Goal: Check status: Check status

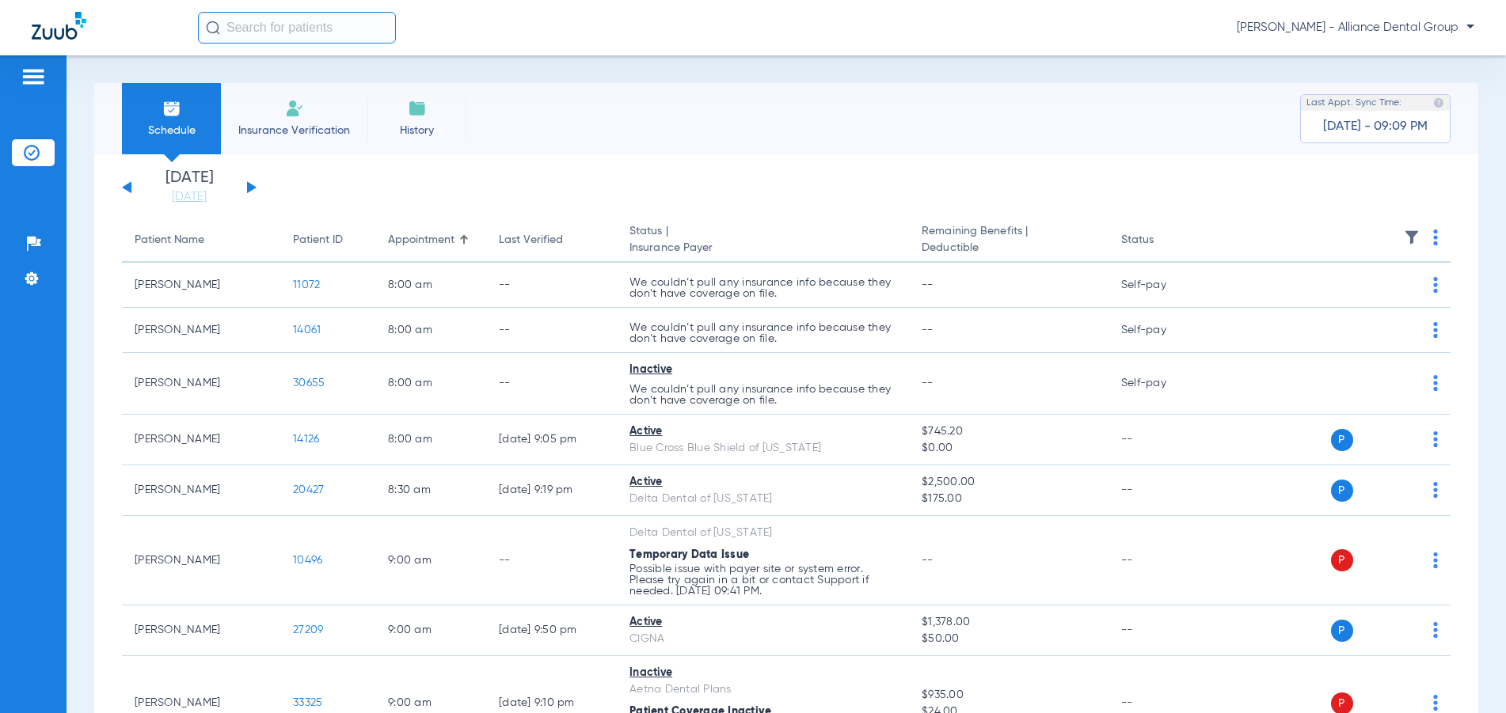
click at [253, 187] on button at bounding box center [252, 187] width 10 height 12
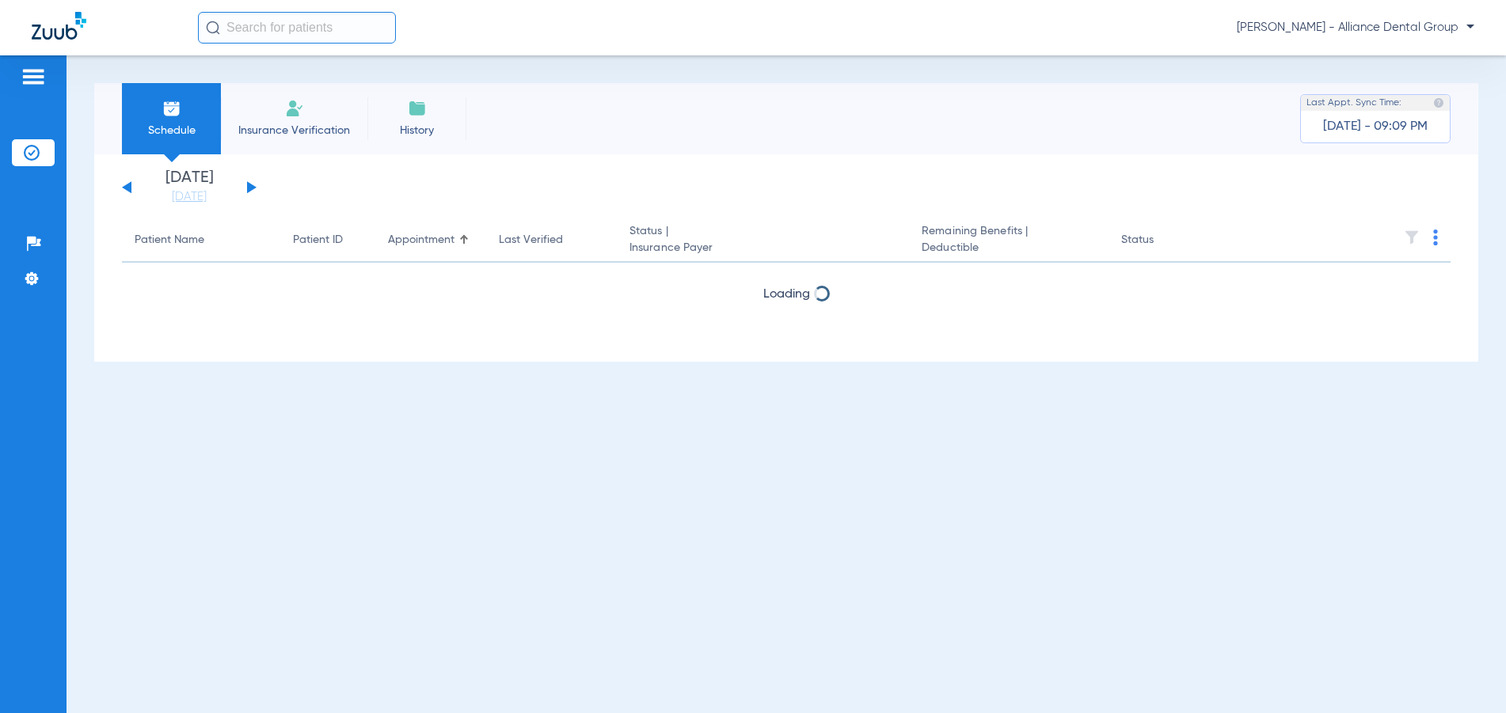
click at [253, 187] on button at bounding box center [252, 187] width 10 height 12
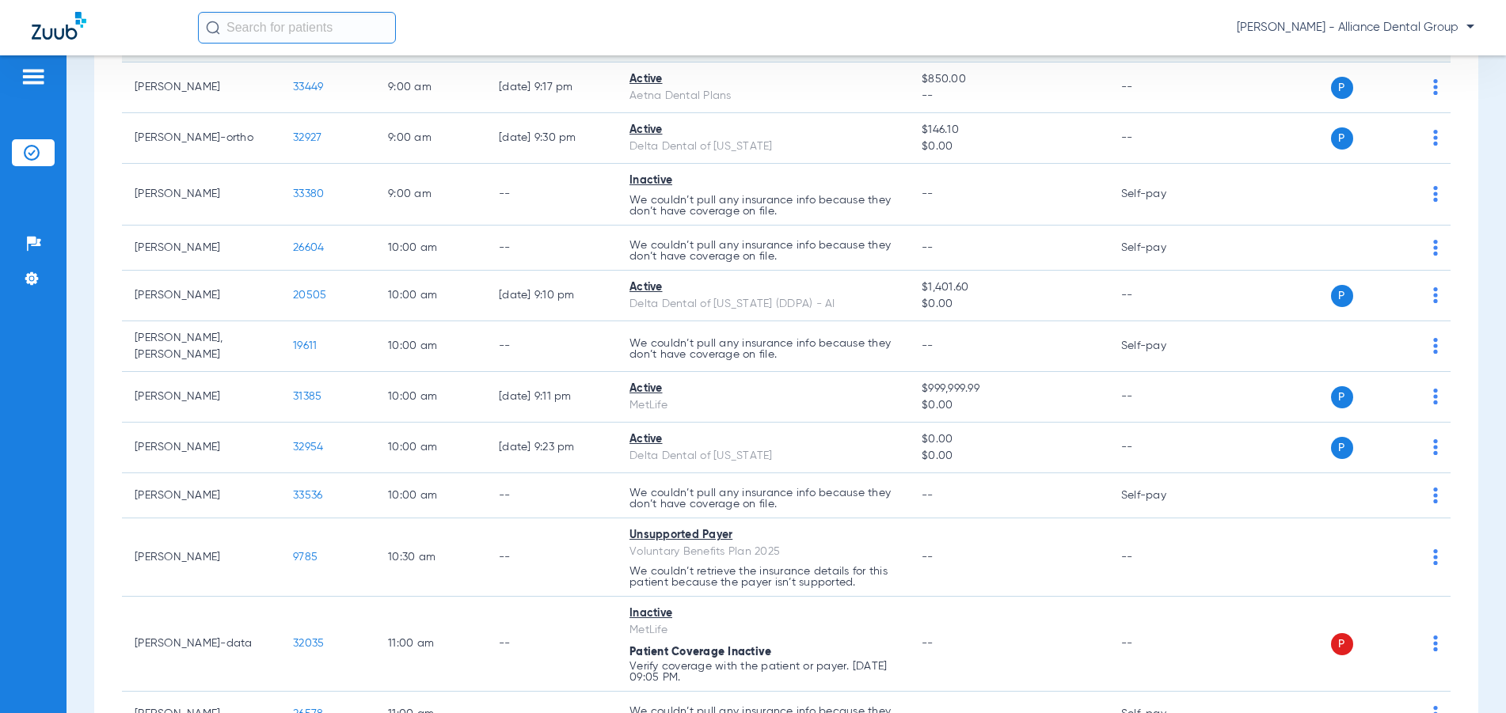
scroll to position [713, 0]
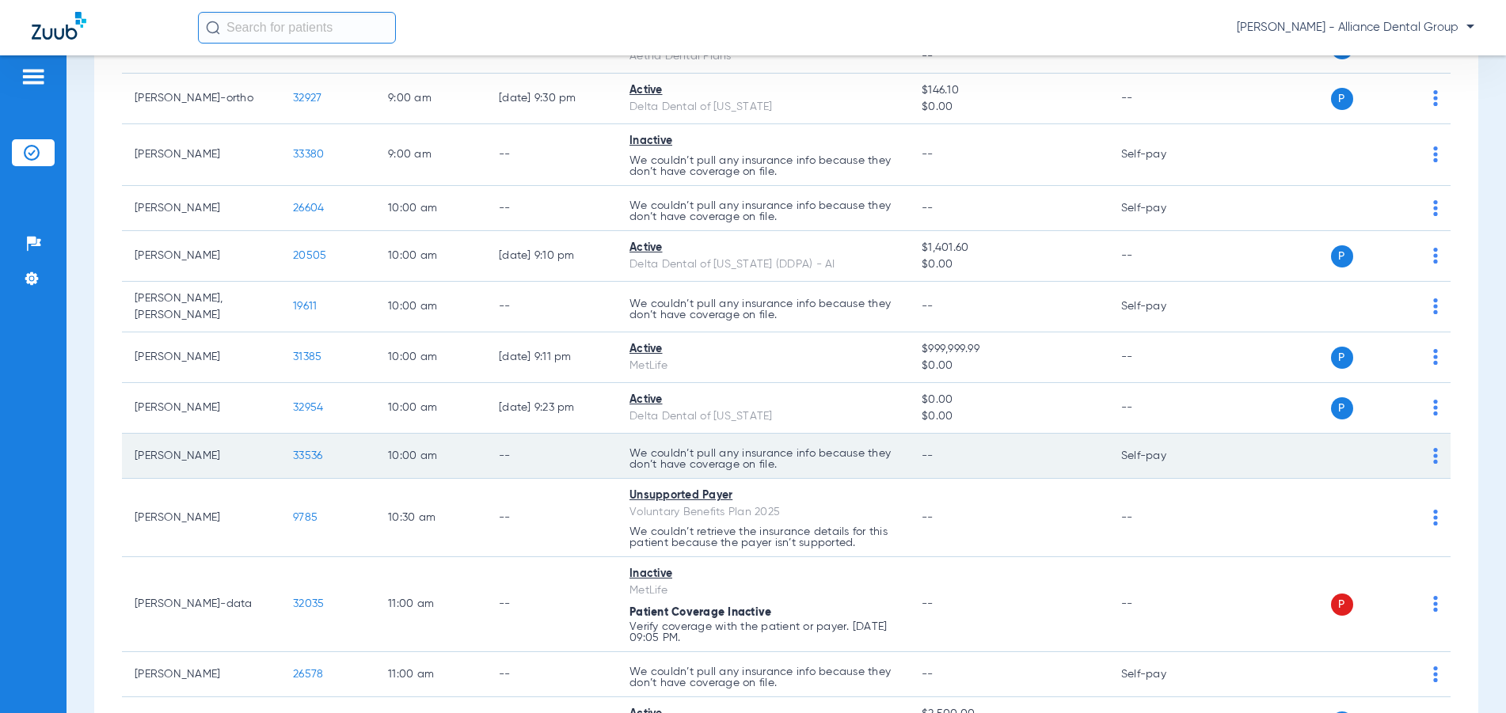
click at [1433, 454] on img at bounding box center [1435, 456] width 5 height 16
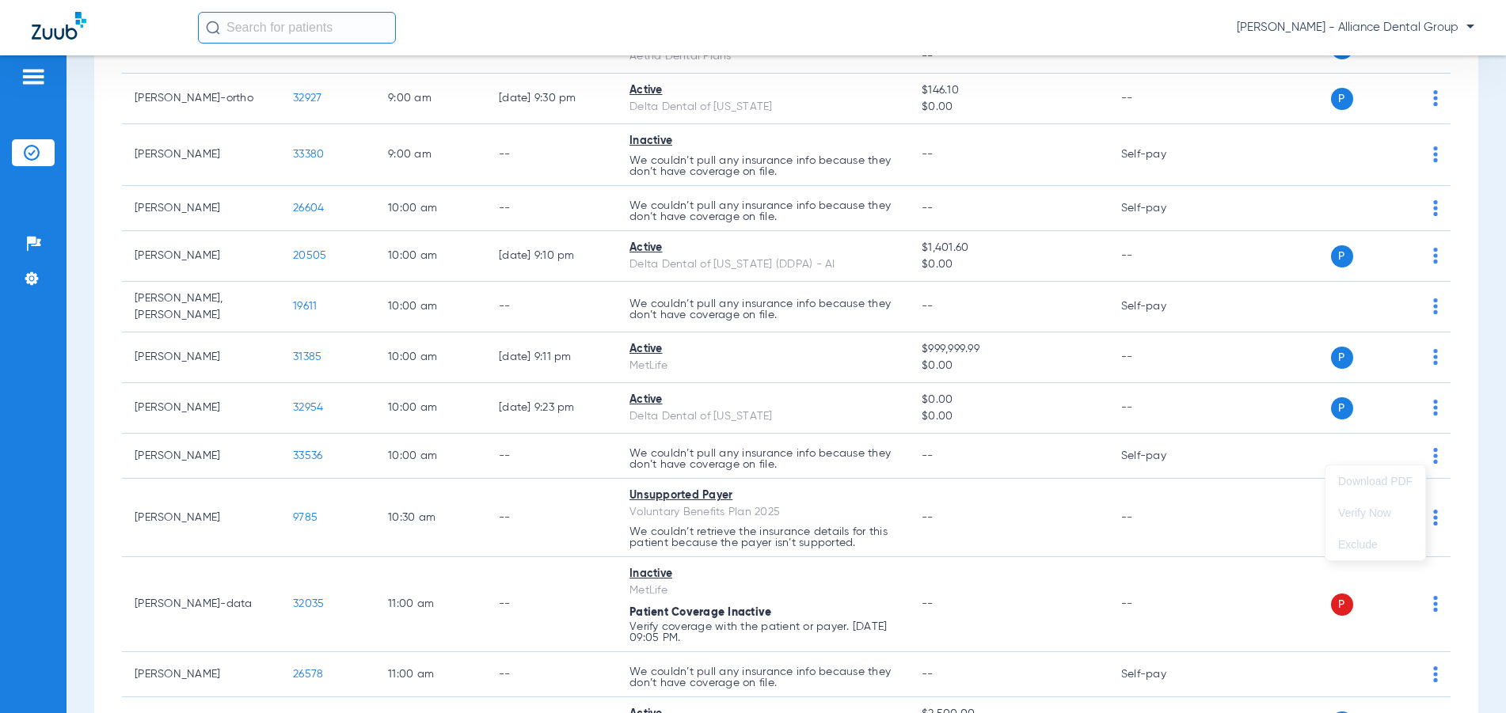
click at [1422, 451] on div at bounding box center [753, 356] width 1506 height 713
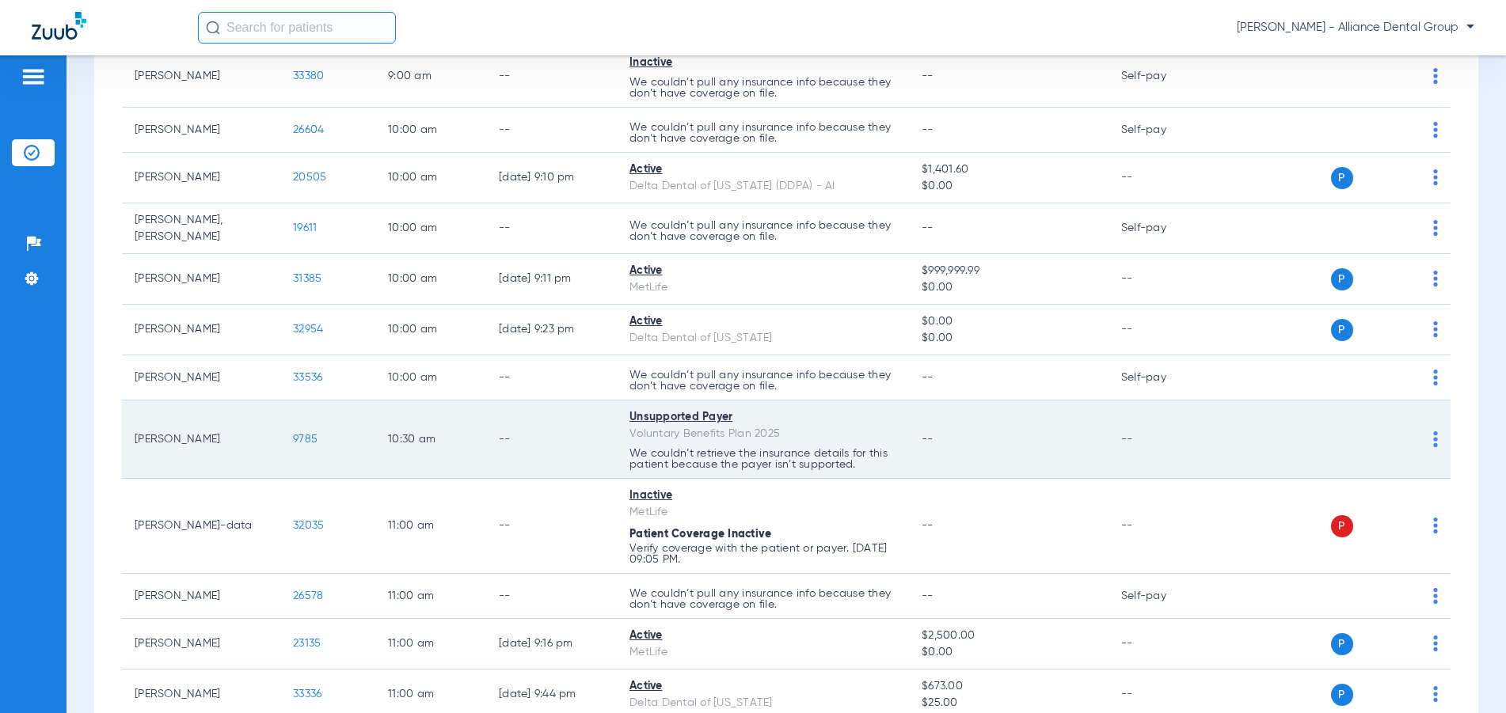
scroll to position [792, 0]
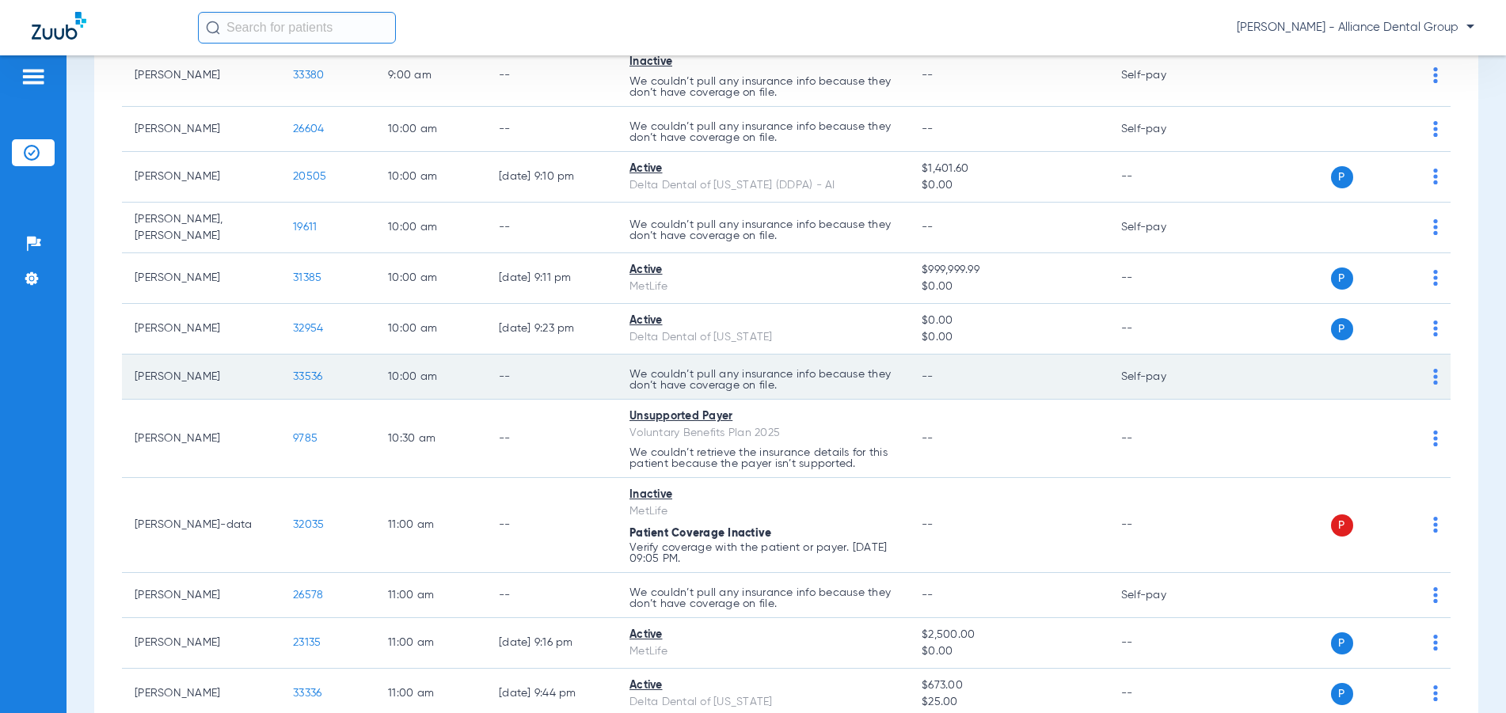
click at [1433, 371] on img at bounding box center [1435, 377] width 5 height 16
click at [1423, 371] on div at bounding box center [753, 356] width 1506 height 713
click at [1433, 371] on img at bounding box center [1435, 377] width 5 height 16
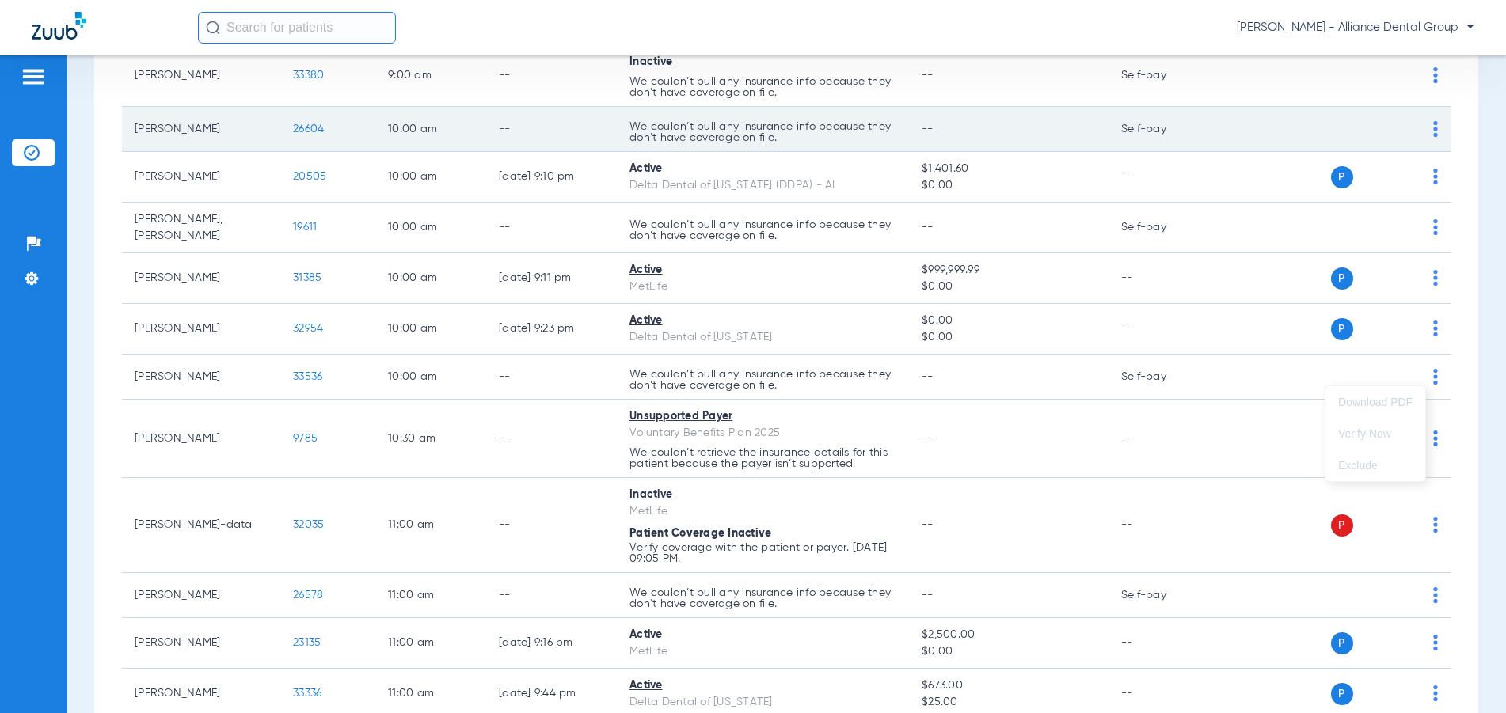
click at [1283, 141] on div at bounding box center [753, 356] width 1506 height 713
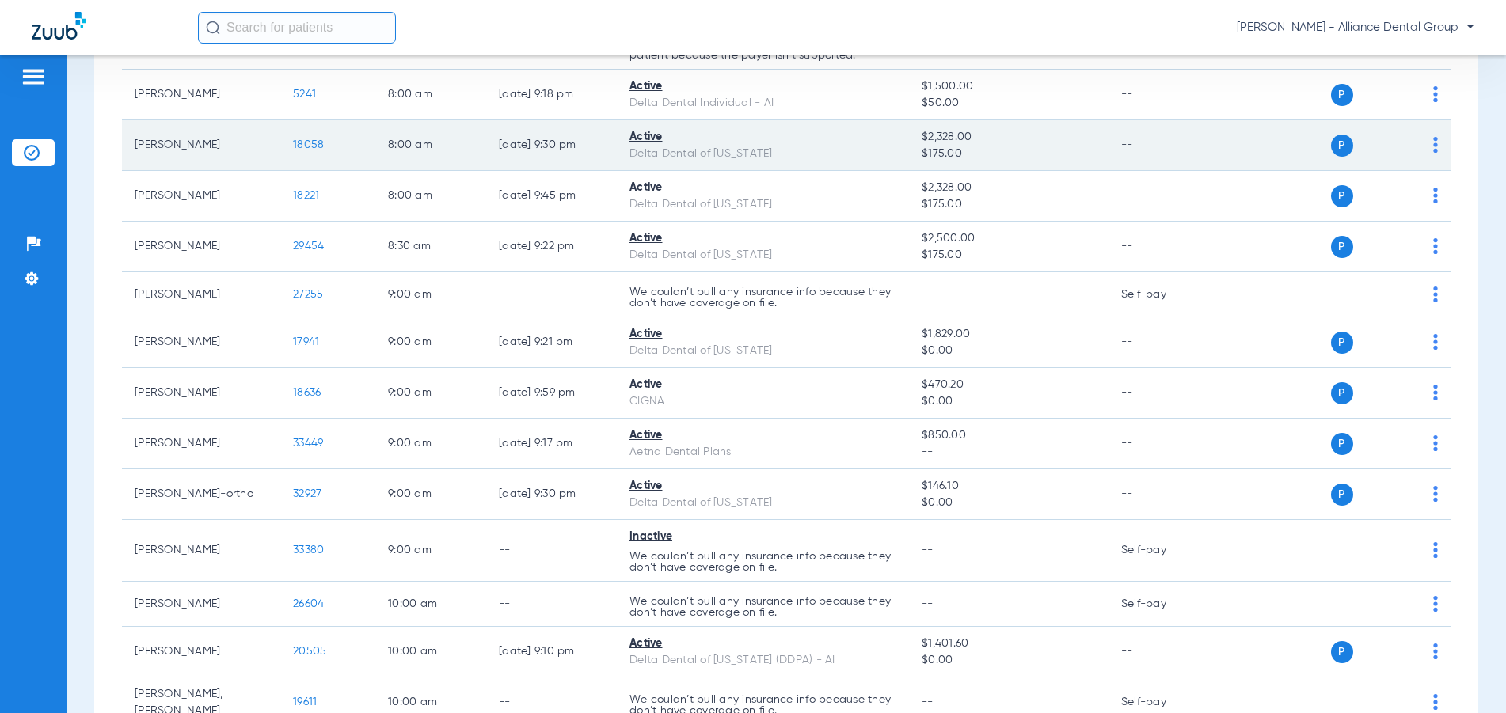
scroll to position [0, 0]
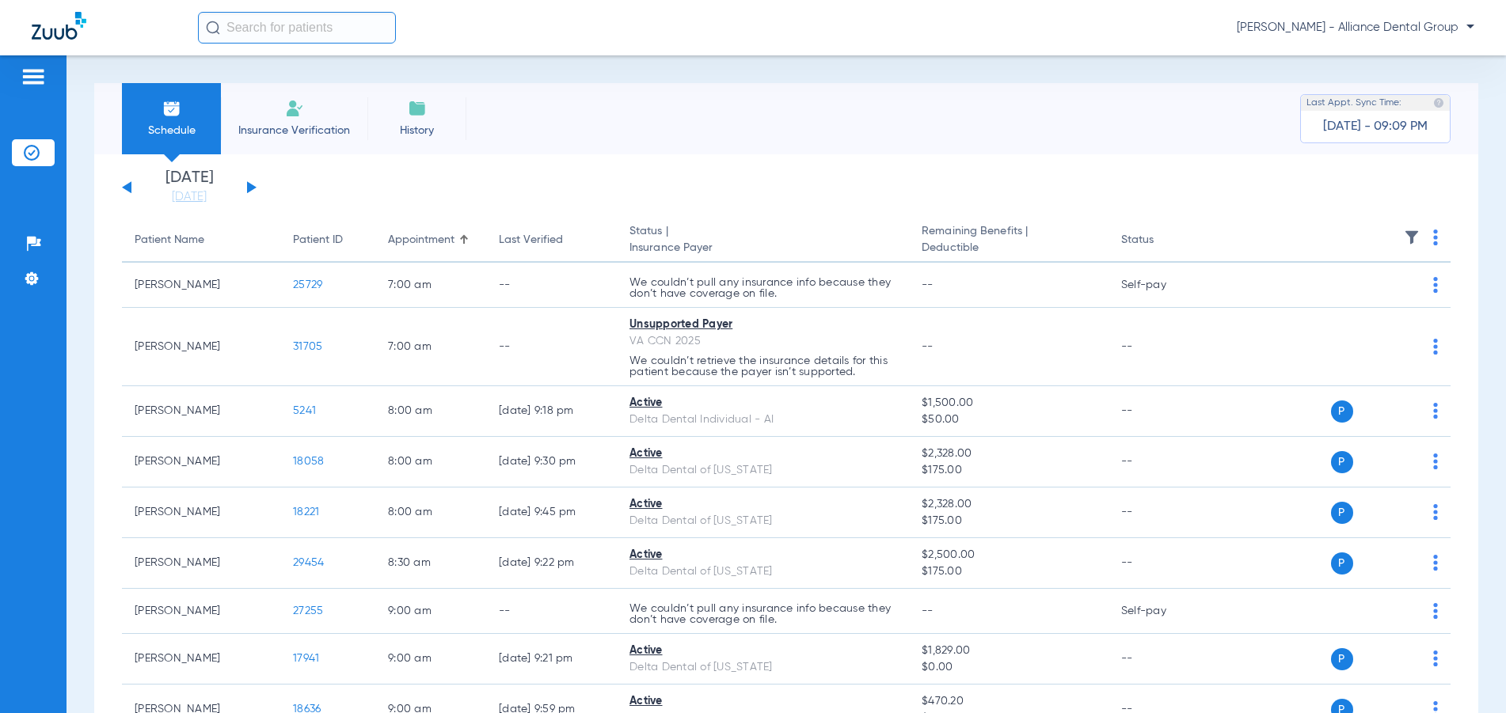
click at [131, 188] on button at bounding box center [127, 187] width 10 height 12
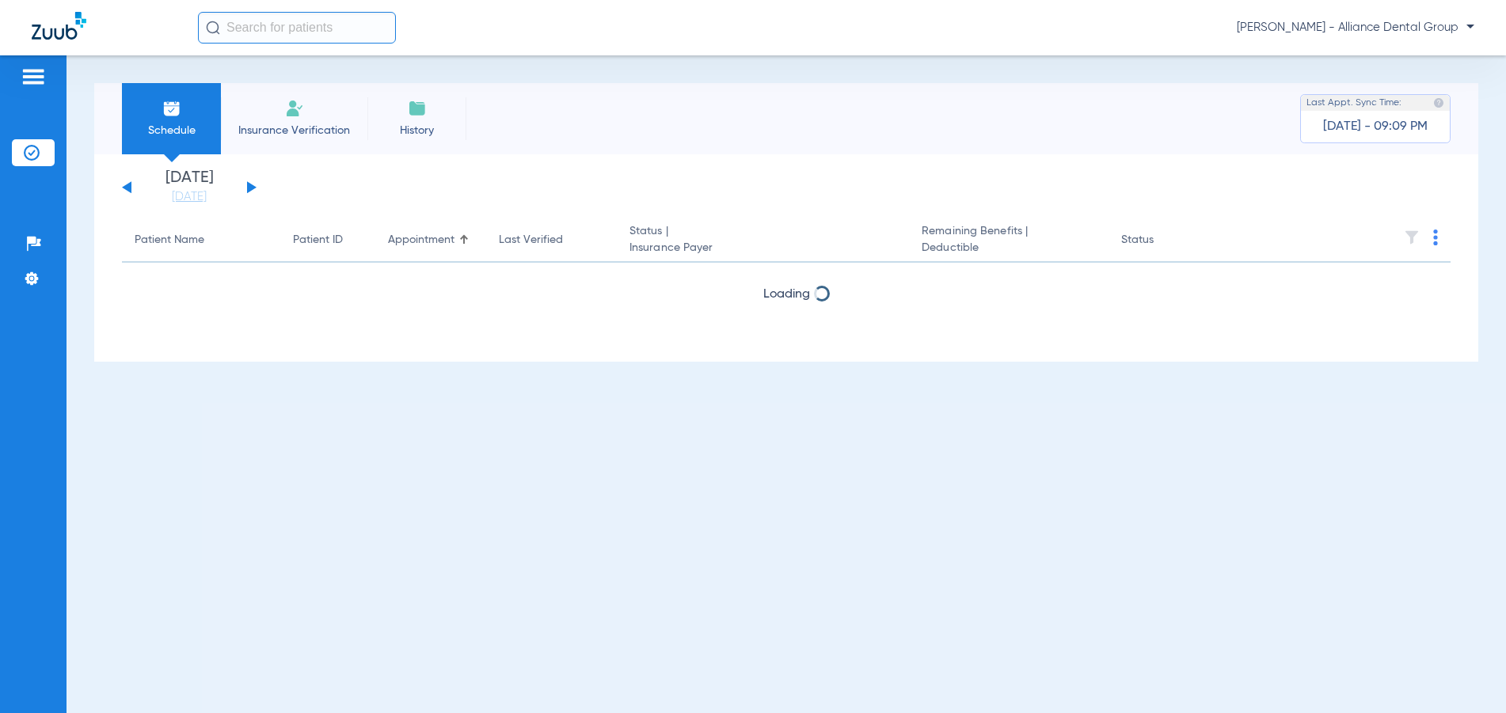
click at [131, 188] on button at bounding box center [127, 187] width 10 height 12
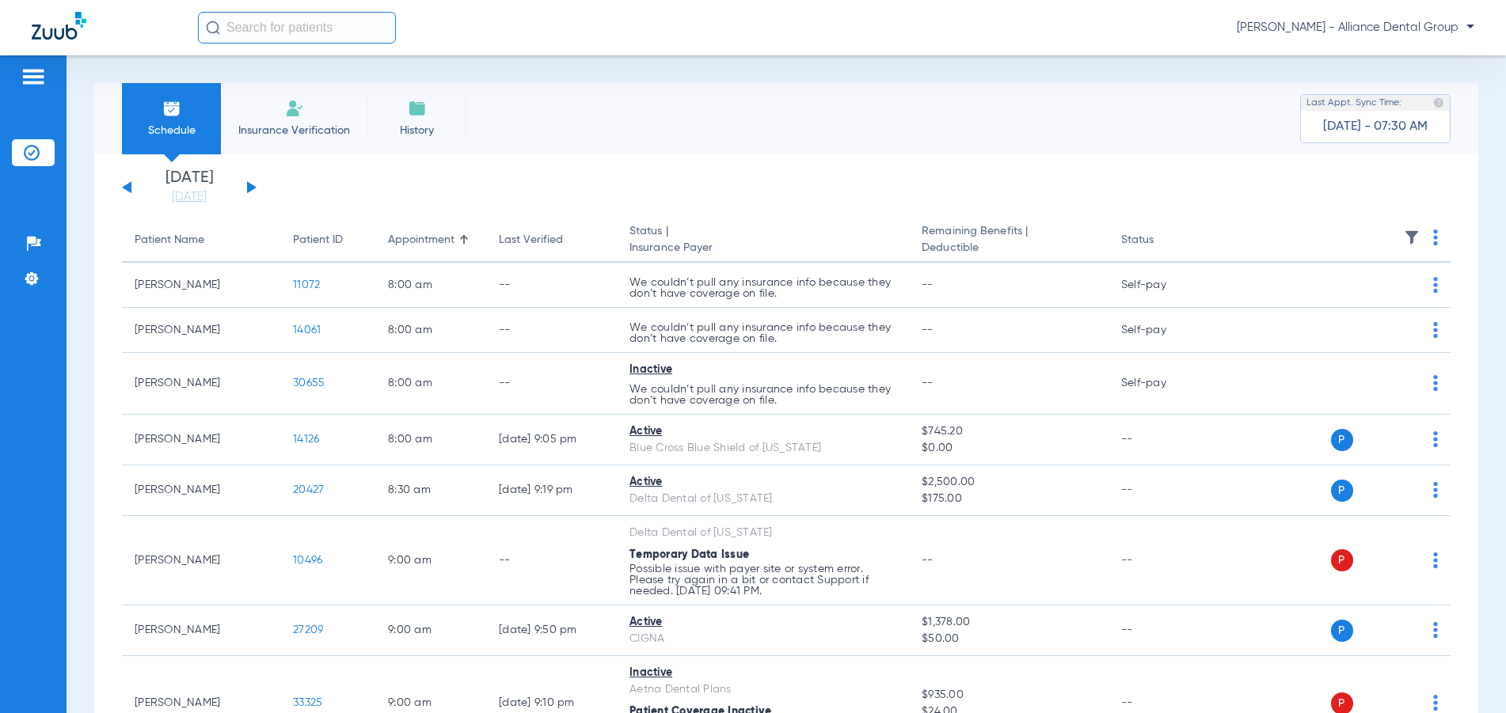
click at [249, 187] on button at bounding box center [252, 187] width 10 height 12
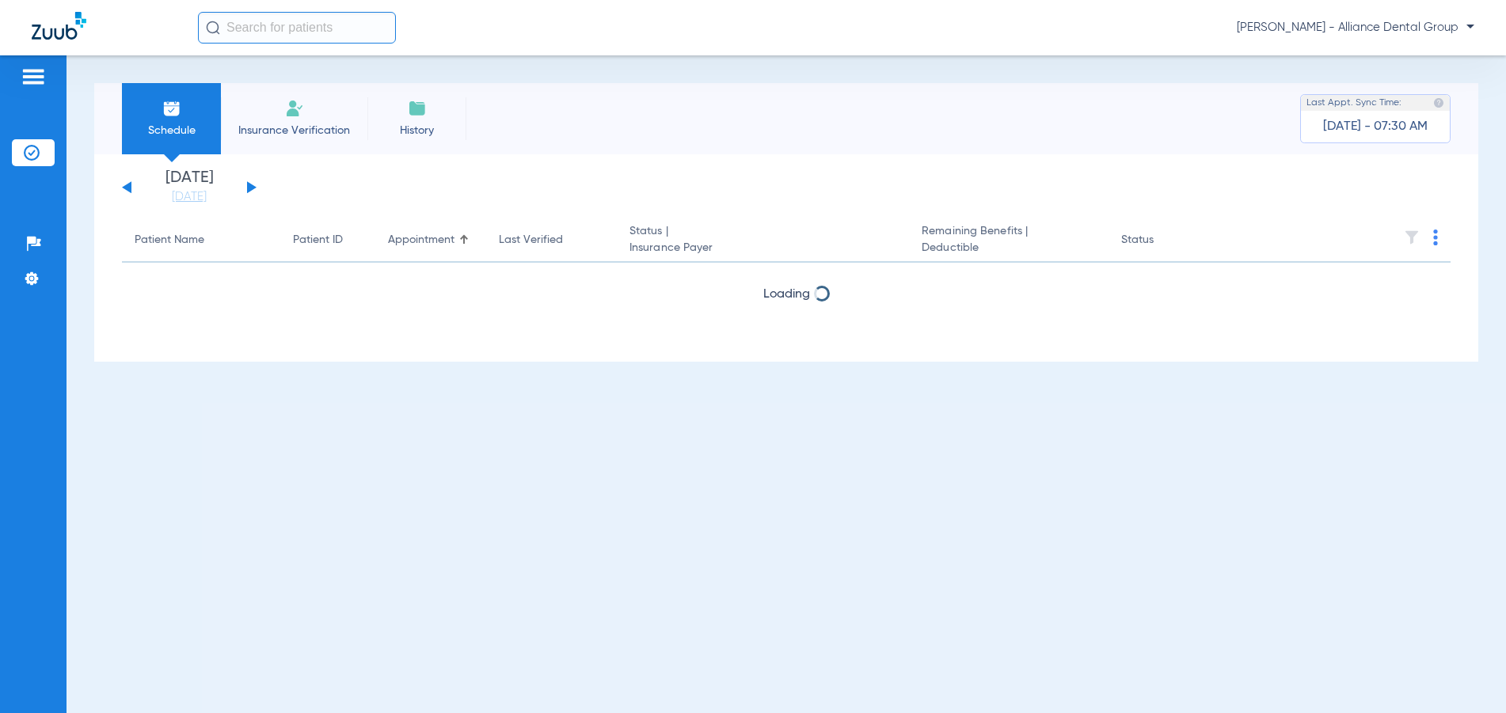
click at [249, 184] on button at bounding box center [252, 187] width 10 height 12
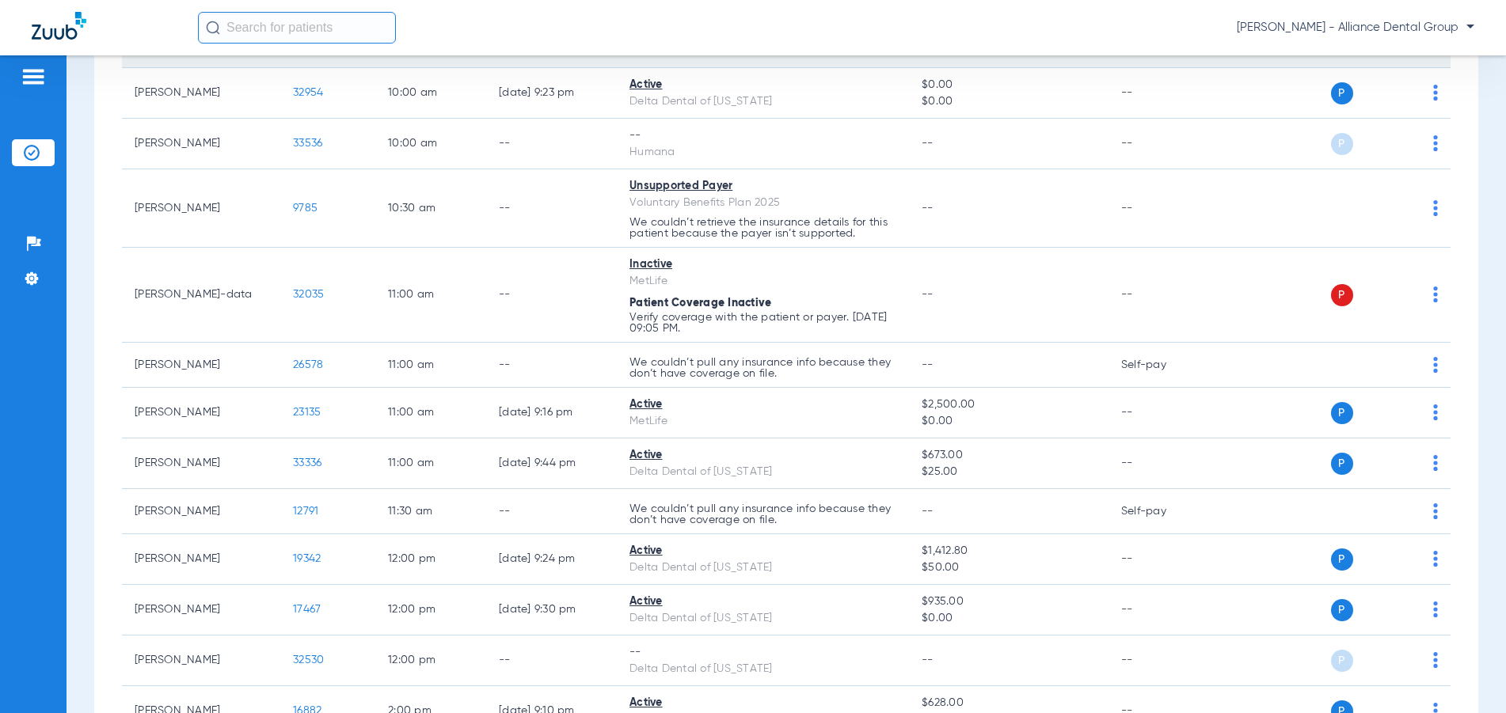
scroll to position [1108, 0]
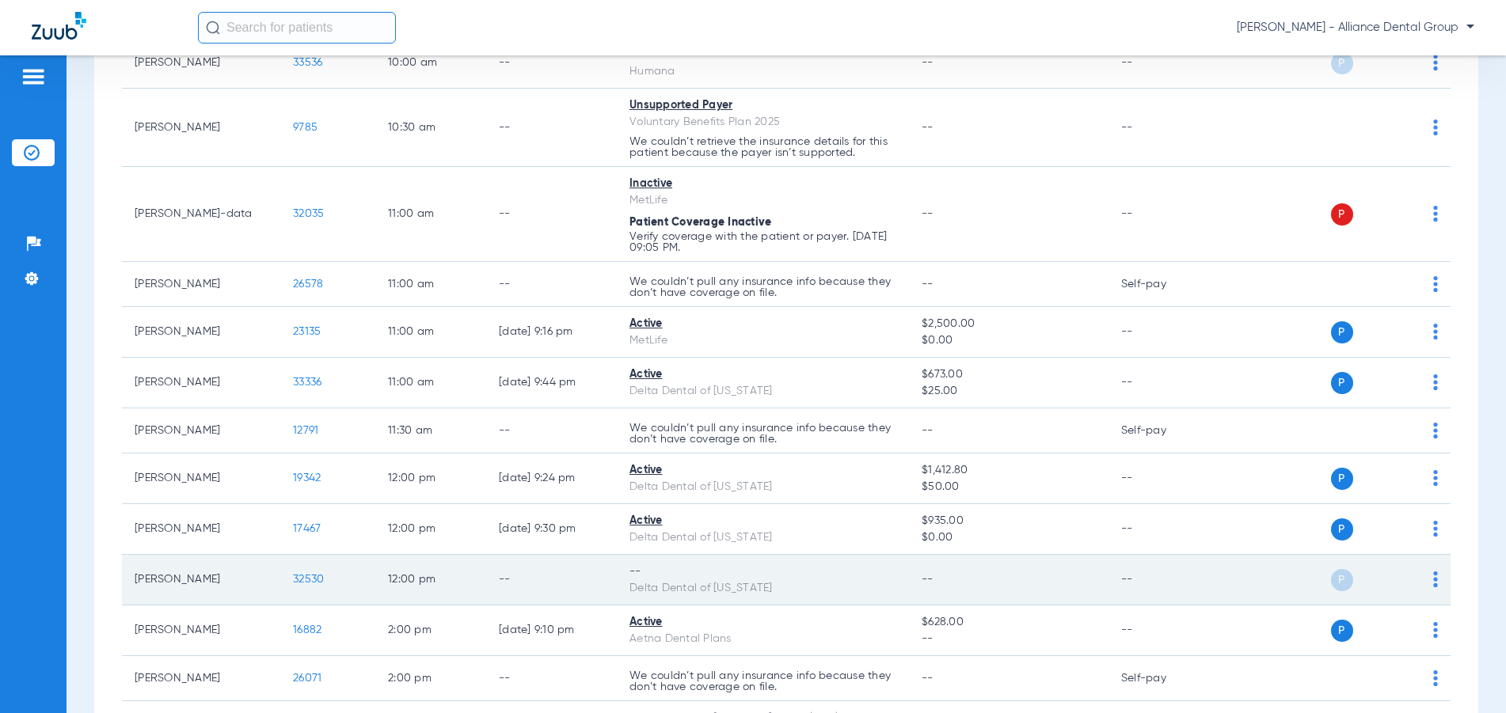
click at [1426, 575] on td "P S" at bounding box center [1332, 580] width 235 height 51
click at [1433, 576] on img at bounding box center [1435, 580] width 5 height 16
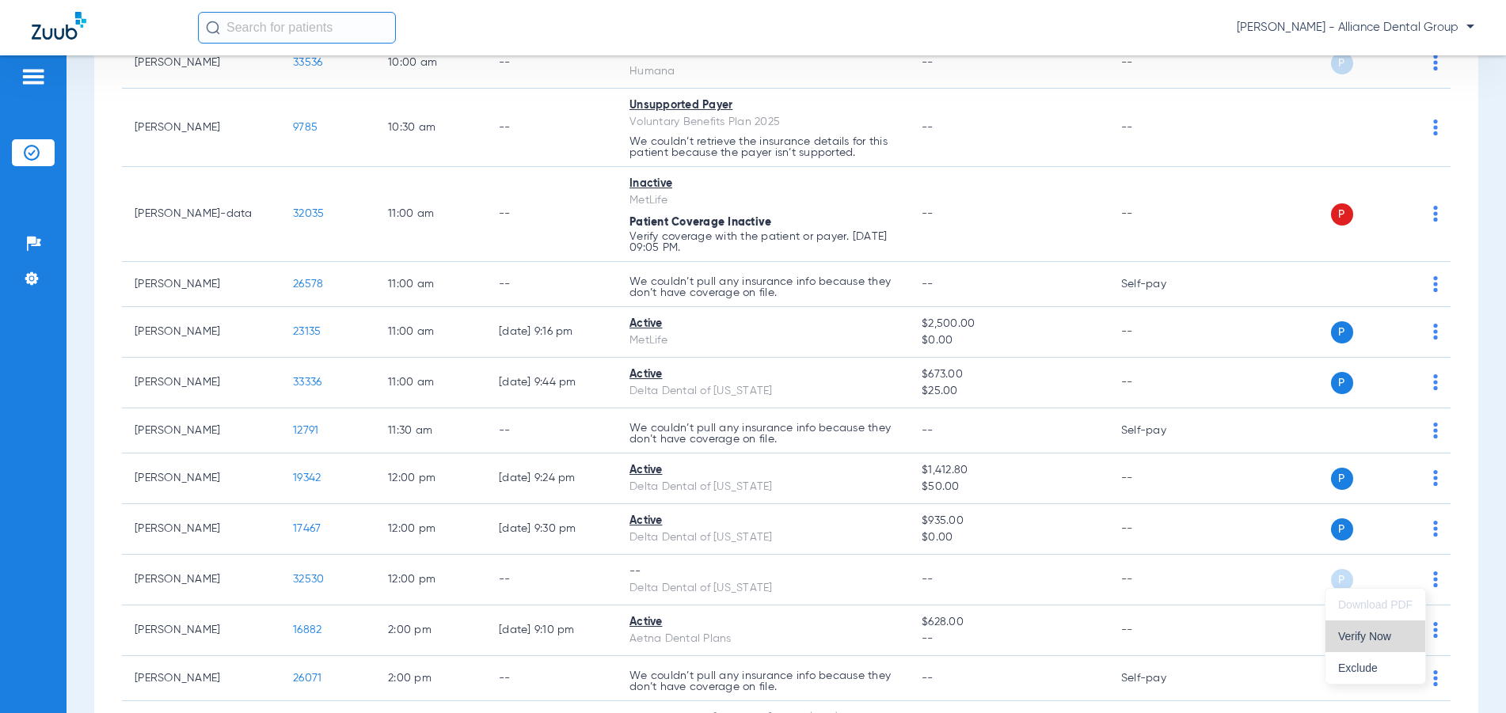
click at [1359, 637] on span "Verify Now" at bounding box center [1375, 636] width 74 height 11
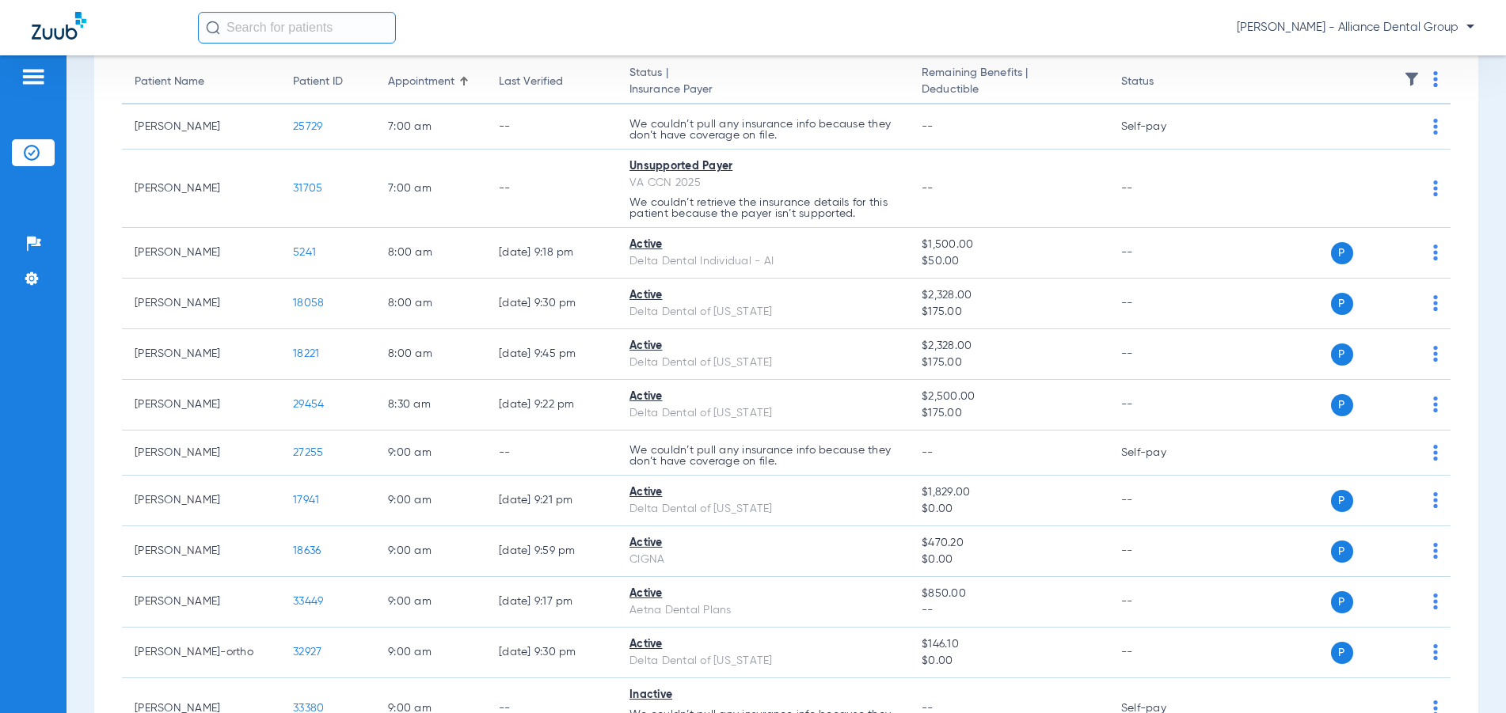
scroll to position [0, 0]
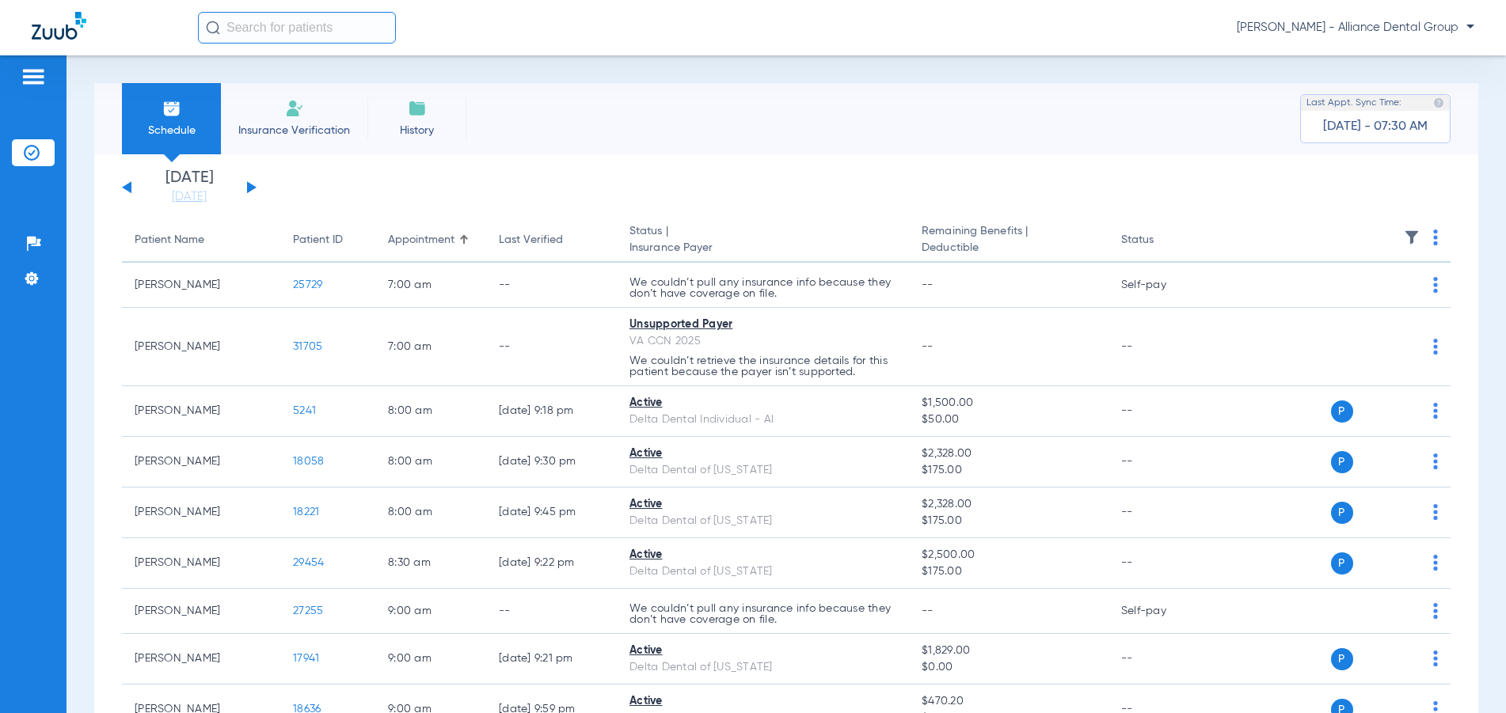
click at [123, 181] on div "[DATE] [DATE] [DATE] [DATE] [DATE] [DATE] [DATE] [DATE] [DATE] [DATE] [DATE] [D…" at bounding box center [189, 187] width 135 height 35
click at [125, 189] on button at bounding box center [127, 187] width 10 height 12
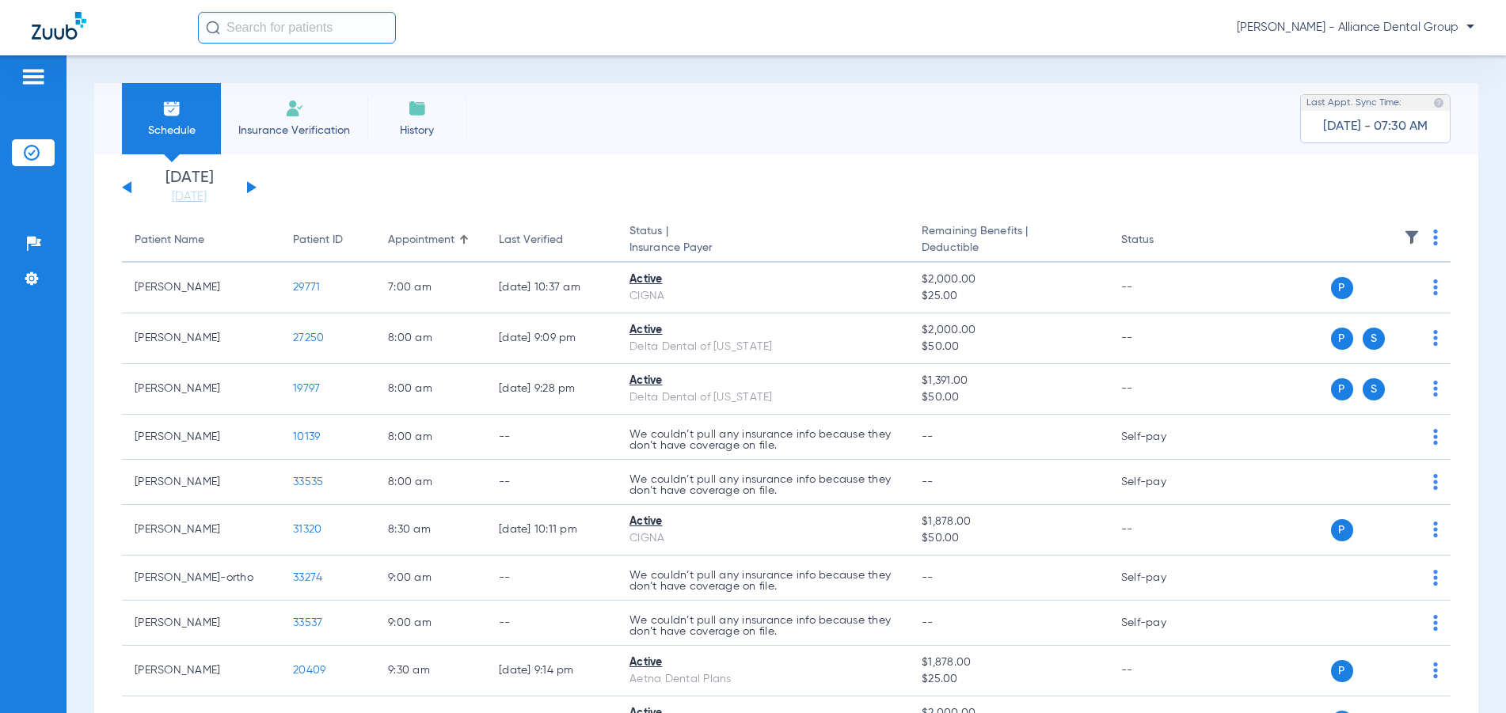
click at [125, 189] on button at bounding box center [127, 187] width 10 height 12
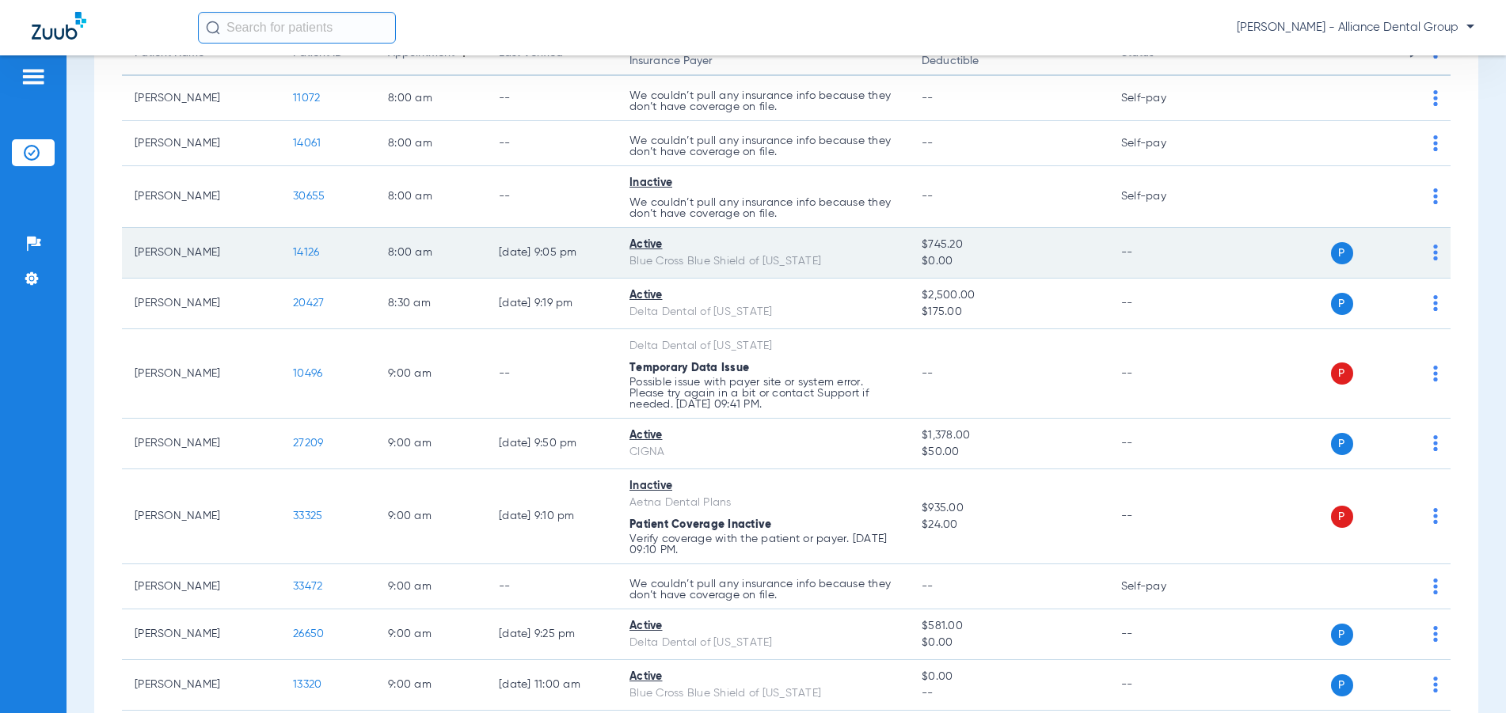
scroll to position [158, 0]
